Goal: Information Seeking & Learning: Learn about a topic

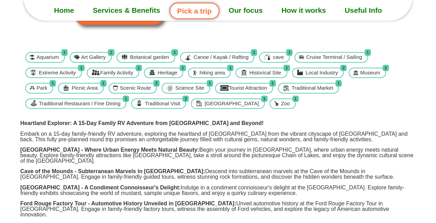
scroll to position [173, 0]
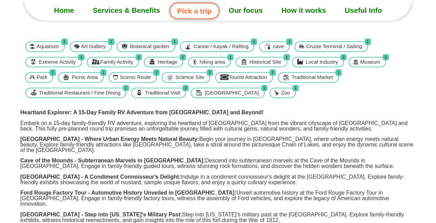
click at [243, 9] on link "Our focus" at bounding box center [245, 10] width 53 height 17
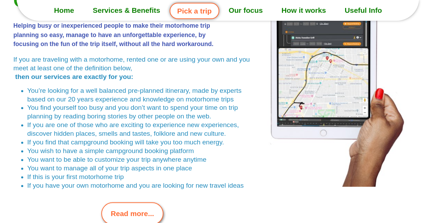
scroll to position [1528, 0]
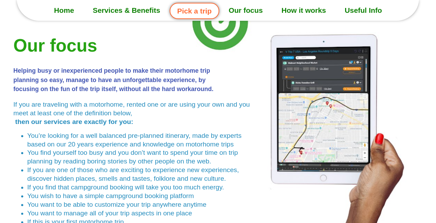
click at [110, 8] on link "Services & Benefits" at bounding box center [126, 10] width 86 height 17
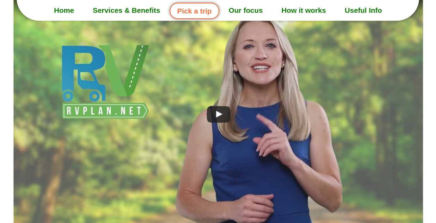
scroll to position [381, 0]
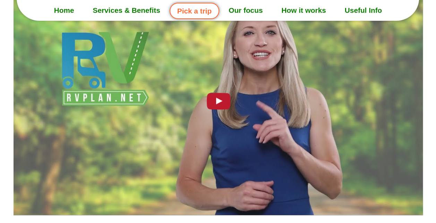
click at [214, 99] on div at bounding box center [218, 100] width 31 height 22
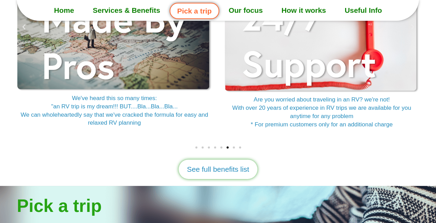
scroll to position [971, 0]
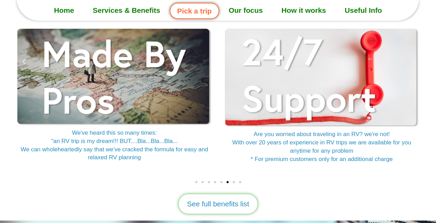
click at [233, 182] on span "Go to slide 7" at bounding box center [234, 182] width 2 height 2
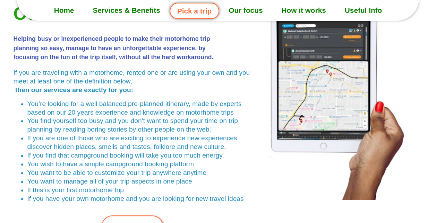
scroll to position [1594, 0]
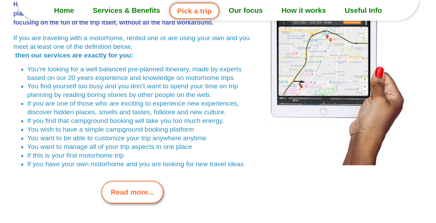
click at [127, 192] on span "Read more..." at bounding box center [132, 192] width 43 height 11
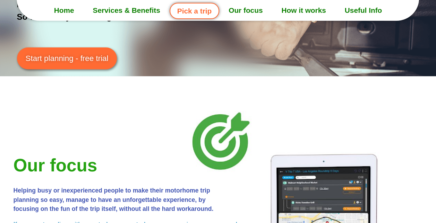
scroll to position [1505, 0]
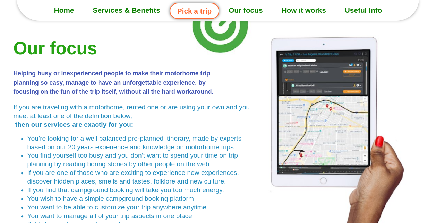
click at [114, 10] on link "Services & Benefits" at bounding box center [126, 10] width 86 height 17
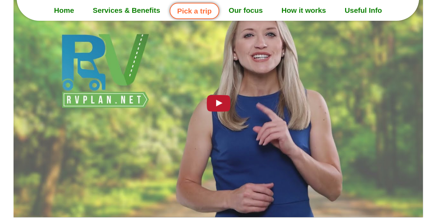
scroll to position [308, 0]
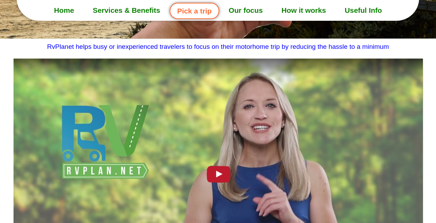
click at [217, 175] on div at bounding box center [218, 174] width 31 height 22
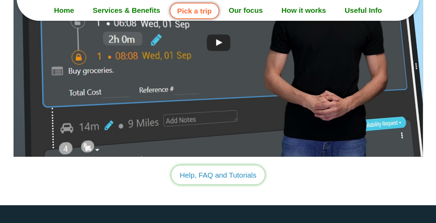
scroll to position [1903, 0]
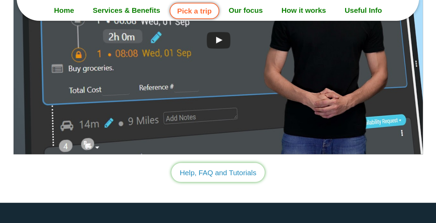
click at [252, 11] on link "Our focus" at bounding box center [245, 10] width 53 height 17
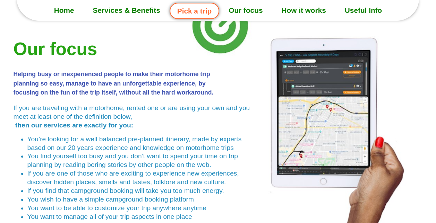
scroll to position [1559, 0]
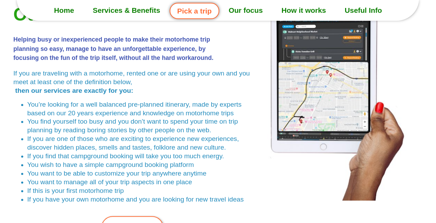
click at [303, 10] on link "How it works" at bounding box center [303, 10] width 63 height 17
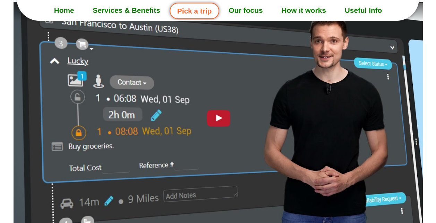
scroll to position [1825, 0]
click at [222, 118] on div at bounding box center [218, 117] width 31 height 22
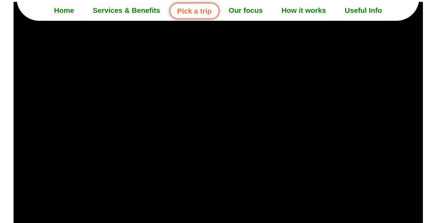
click at [357, 9] on link "Useful Info" at bounding box center [363, 10] width 56 height 17
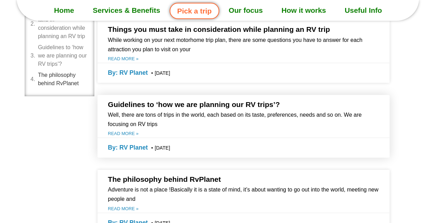
scroll to position [312, 0]
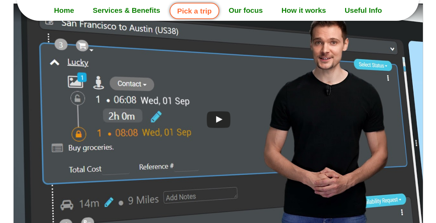
scroll to position [1825, 0]
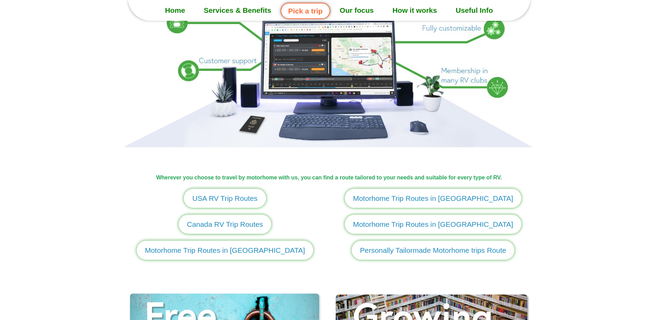
scroll to position [797, 0]
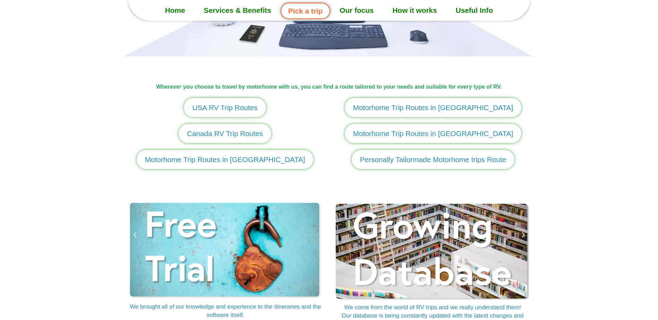
click at [211, 107] on span "USA RV Trip Routes" at bounding box center [224, 107] width 65 height 11
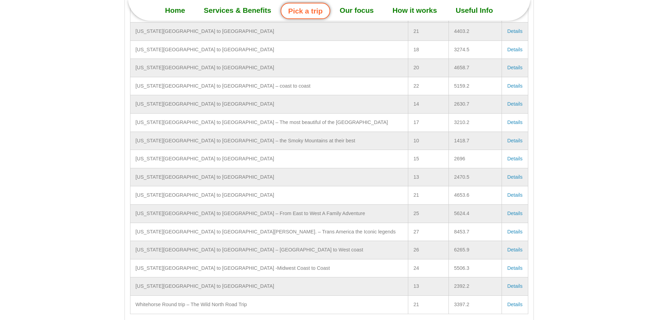
scroll to position [14401, 0]
